Goal: Navigation & Orientation: Find specific page/section

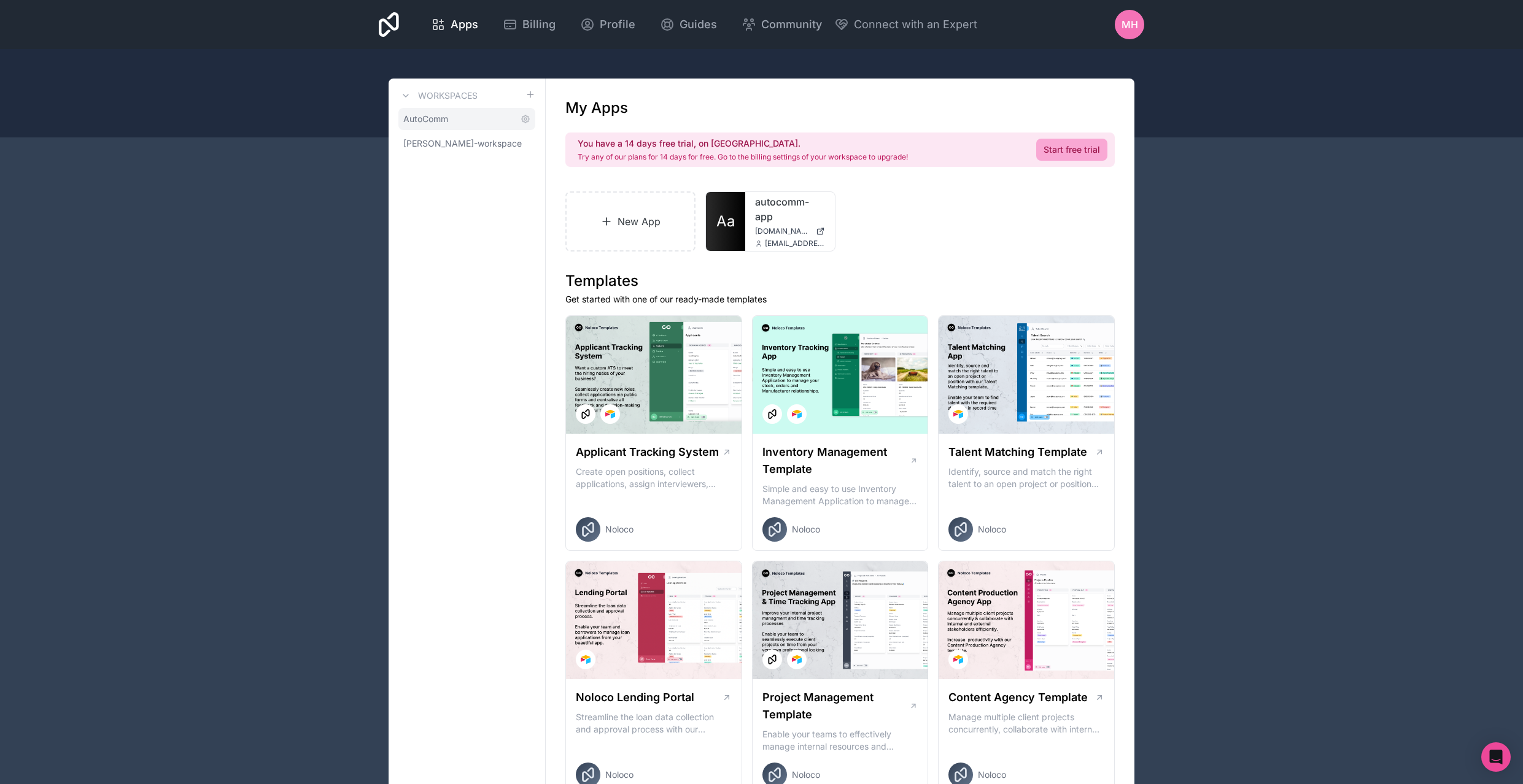
click at [470, 122] on link "AutoComm" at bounding box center [467, 119] width 137 height 22
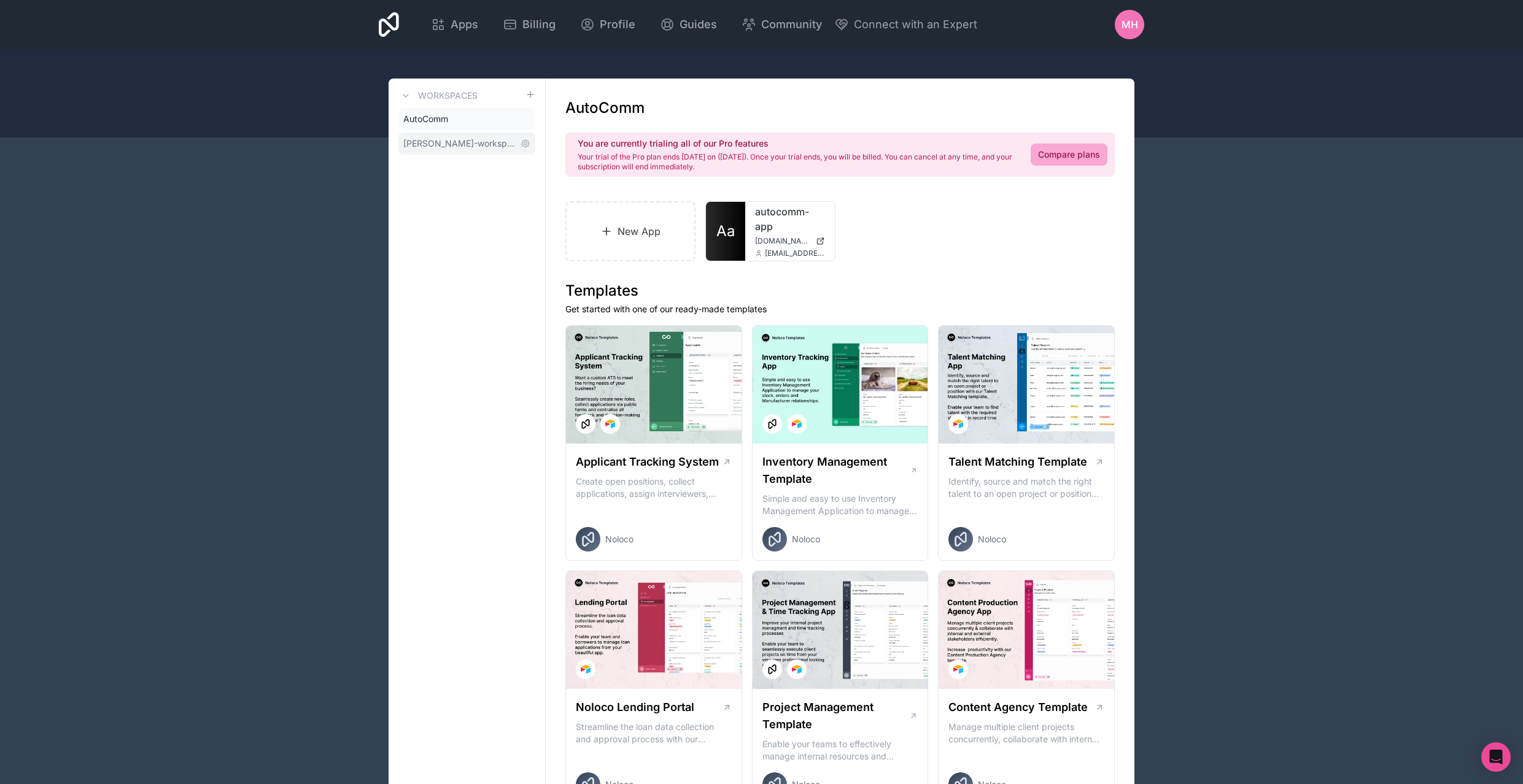
click at [470, 143] on span "[PERSON_NAME]-workspace" at bounding box center [459, 143] width 112 height 12
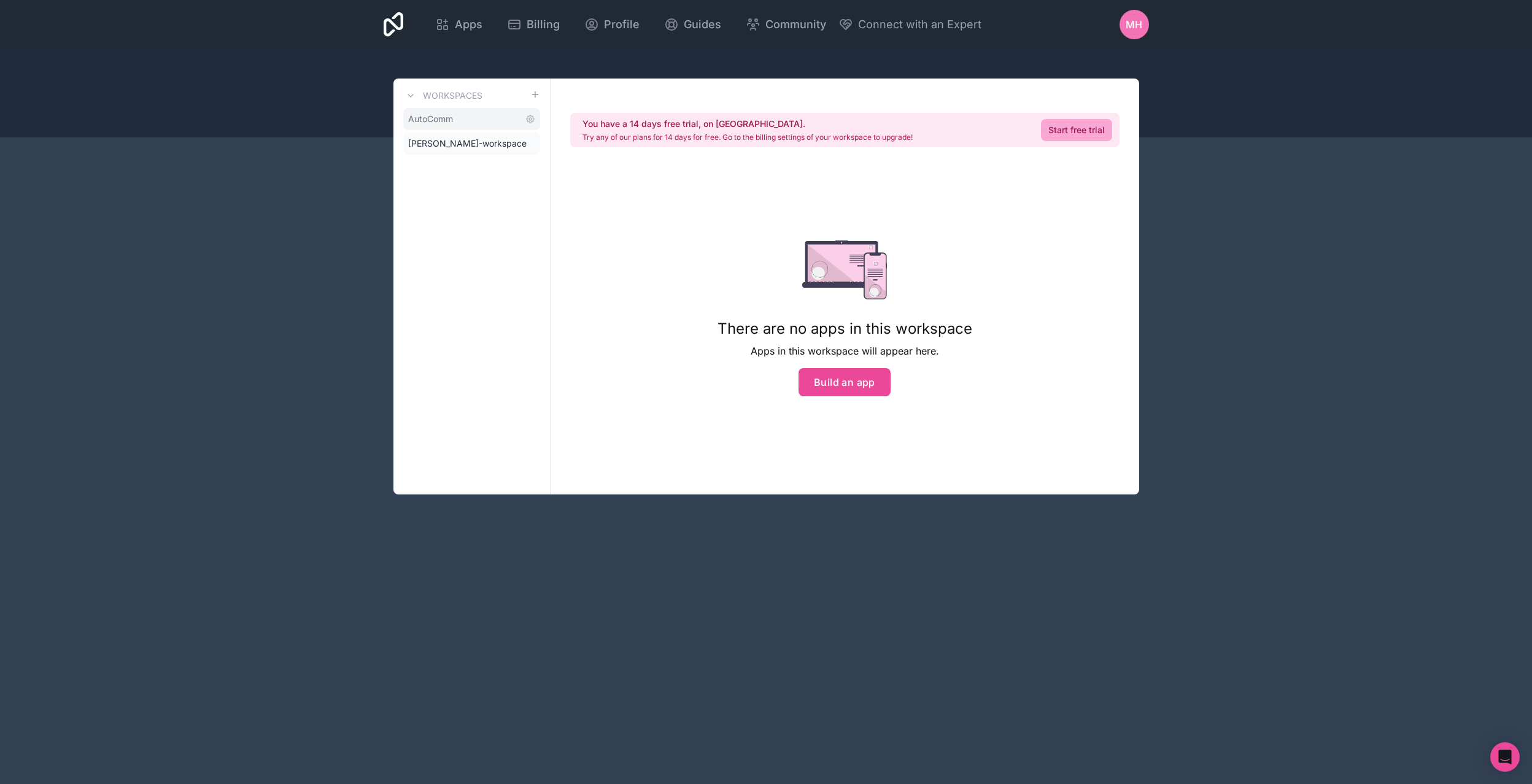
click at [469, 123] on link "AutoComm" at bounding box center [471, 119] width 137 height 22
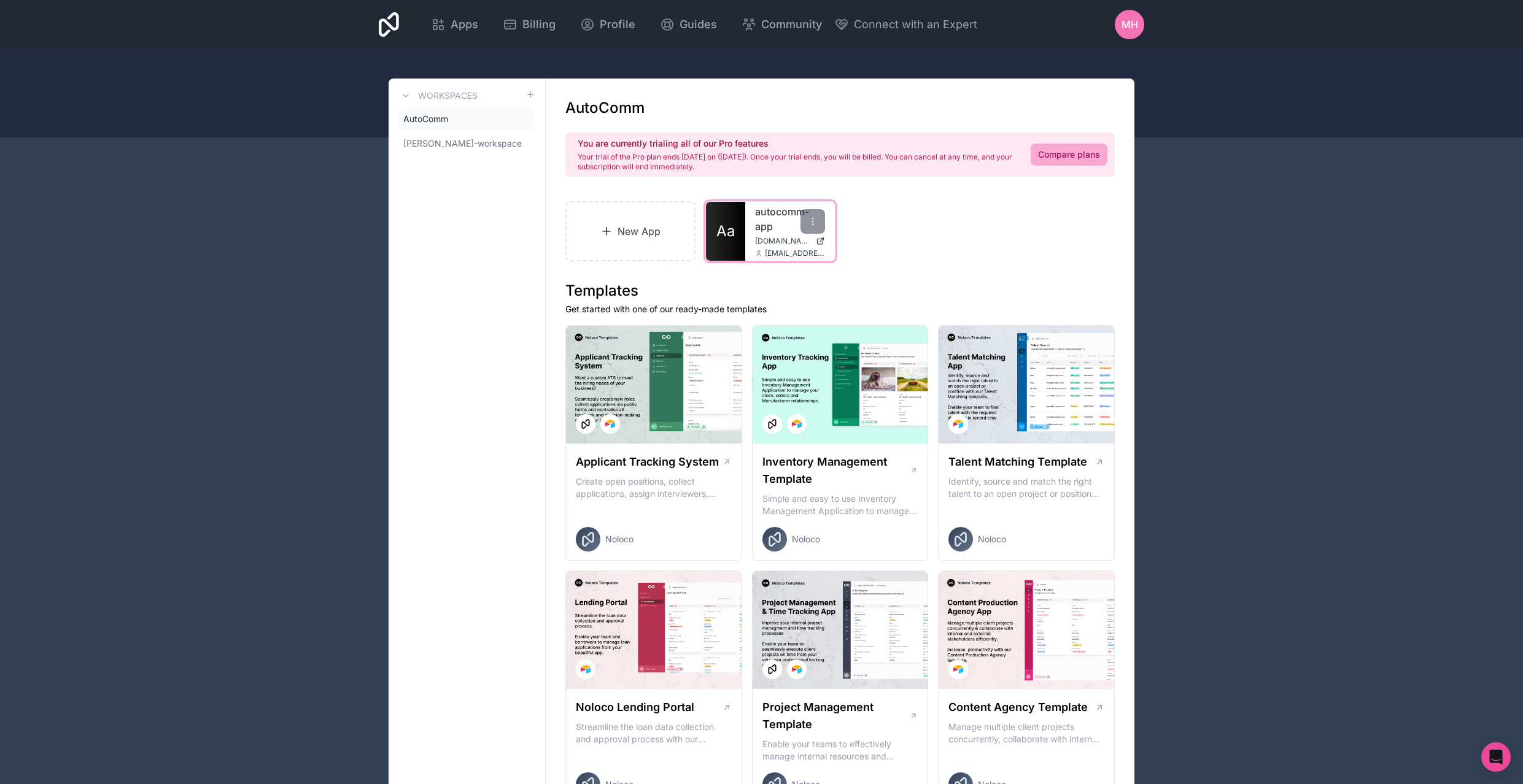
click at [823, 243] on icon at bounding box center [821, 241] width 9 height 9
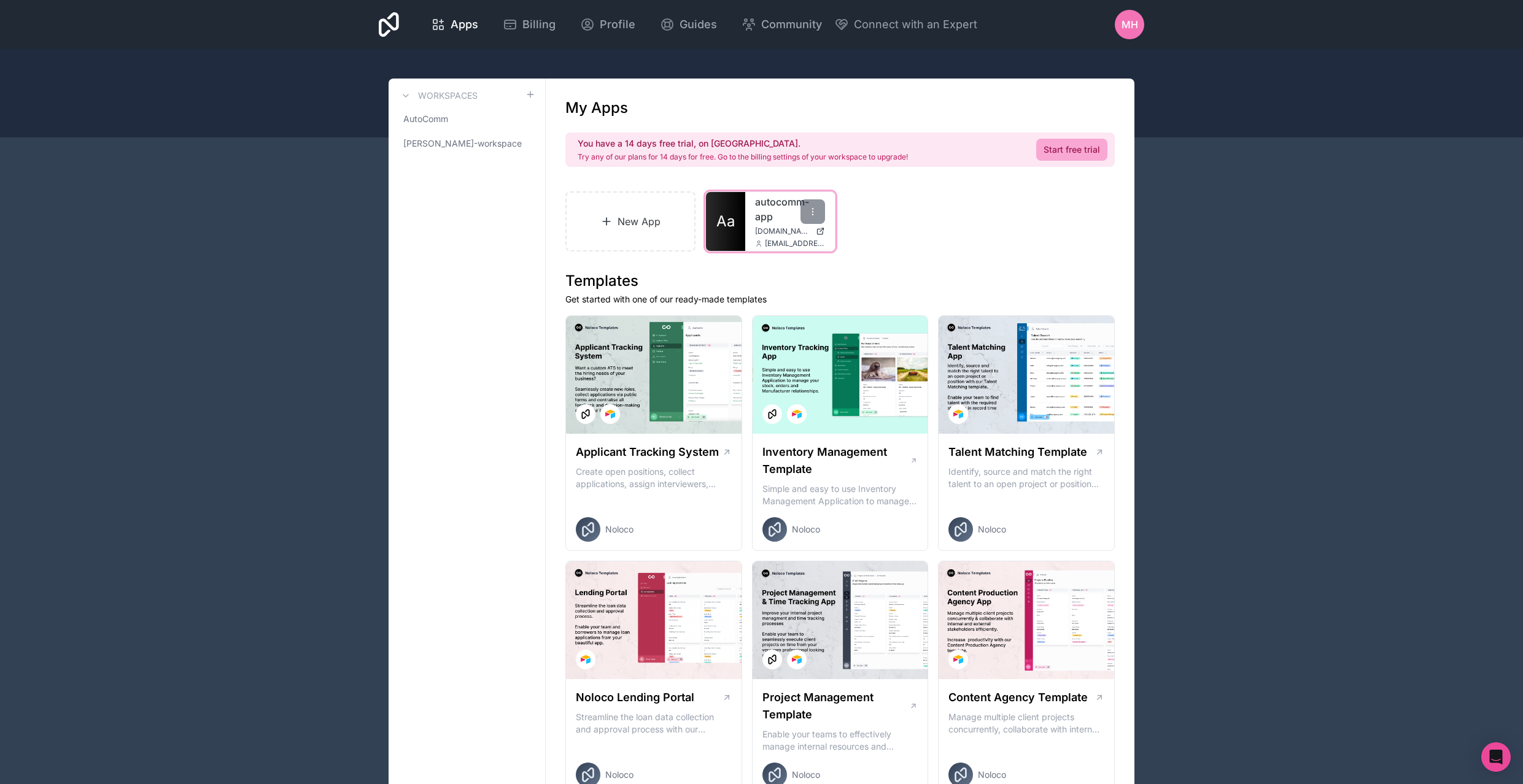
click at [818, 232] on icon at bounding box center [821, 231] width 9 height 9
